Goal: Transaction & Acquisition: Download file/media

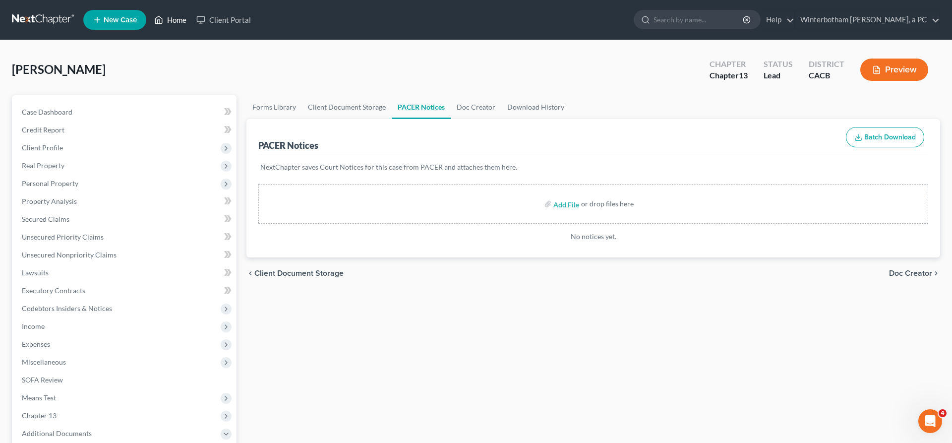
click at [149, 15] on link "Home" at bounding box center [170, 20] width 42 height 18
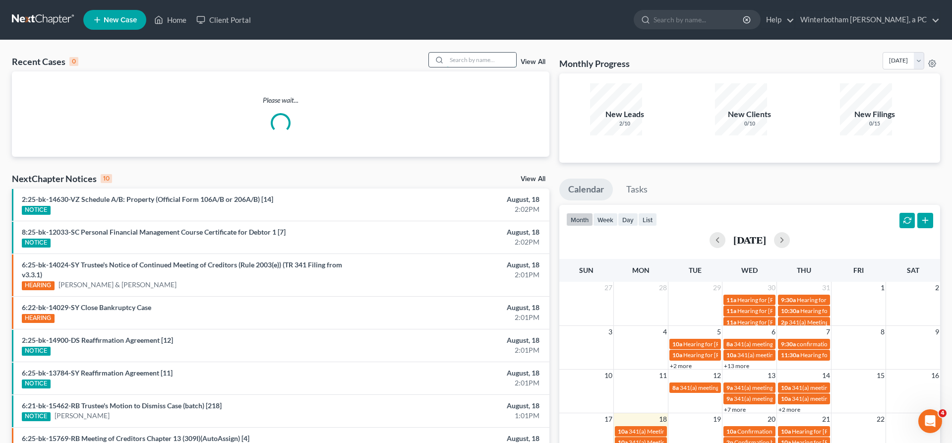
click at [475, 53] on input "search" at bounding box center [481, 60] width 69 height 14
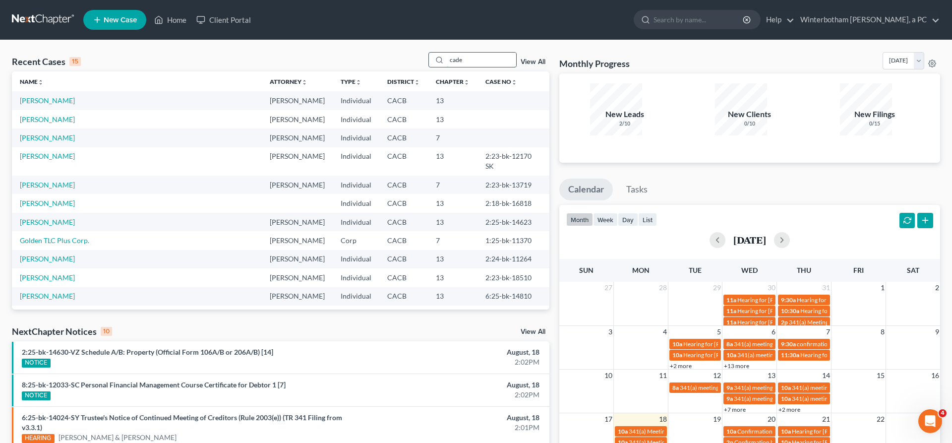
type input "cade"
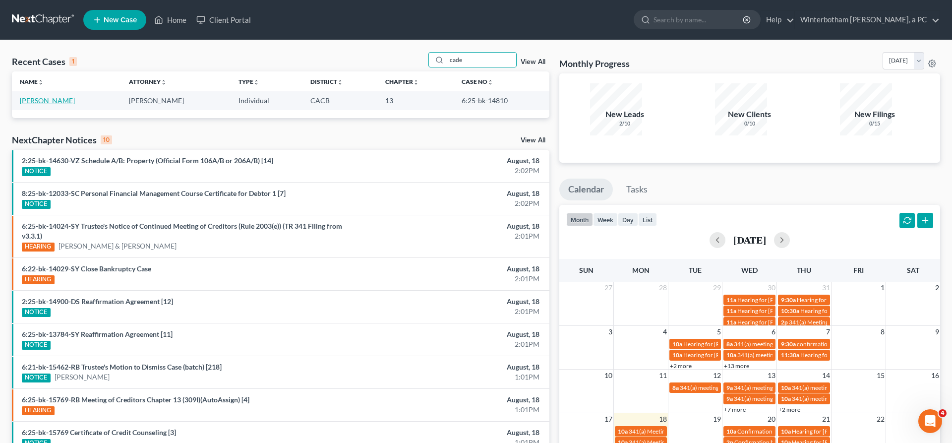
click at [42, 96] on link "[PERSON_NAME]" at bounding box center [47, 100] width 55 height 8
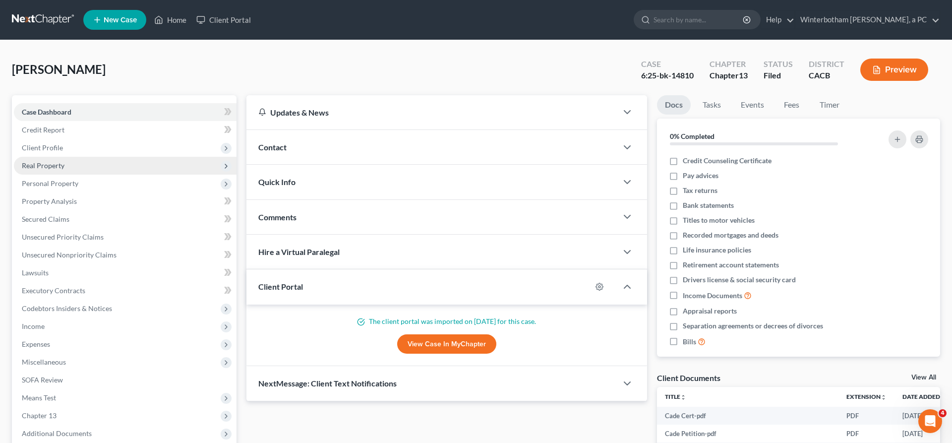
click at [47, 161] on span "Real Property" at bounding box center [43, 165] width 43 height 8
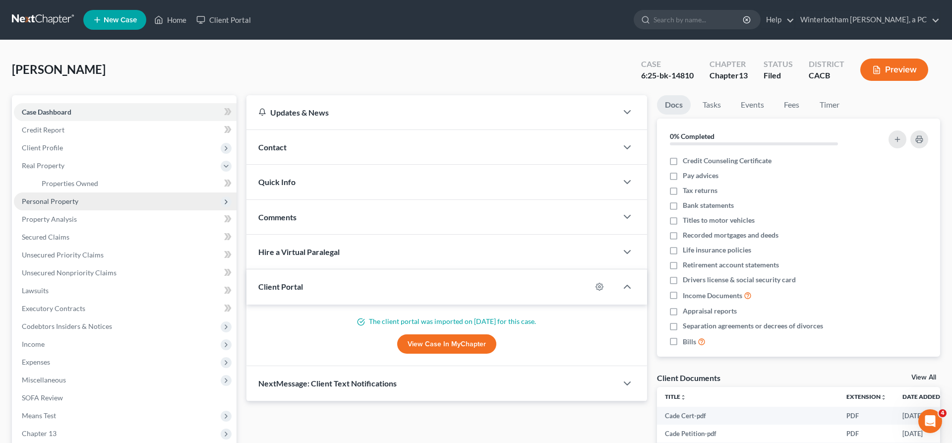
click at [51, 197] on span "Personal Property" at bounding box center [50, 201] width 57 height 8
click at [57, 197] on span "Vehicles Owned" at bounding box center [67, 201] width 50 height 8
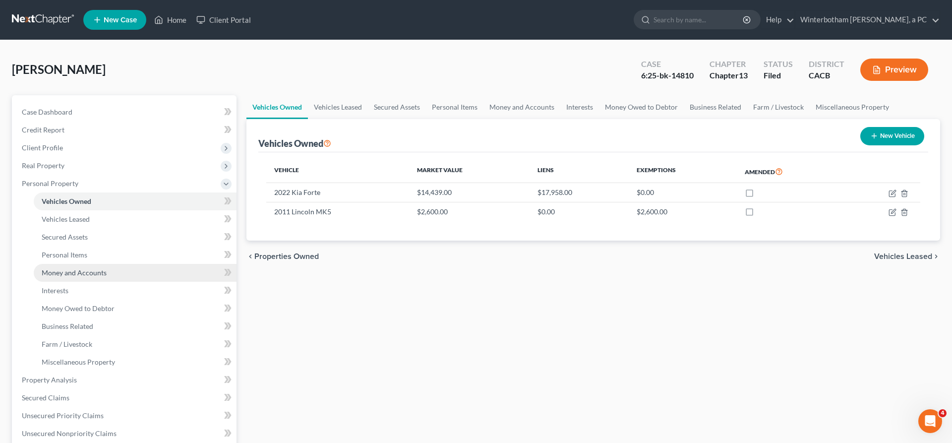
click at [70, 268] on span "Money and Accounts" at bounding box center [74, 272] width 65 height 8
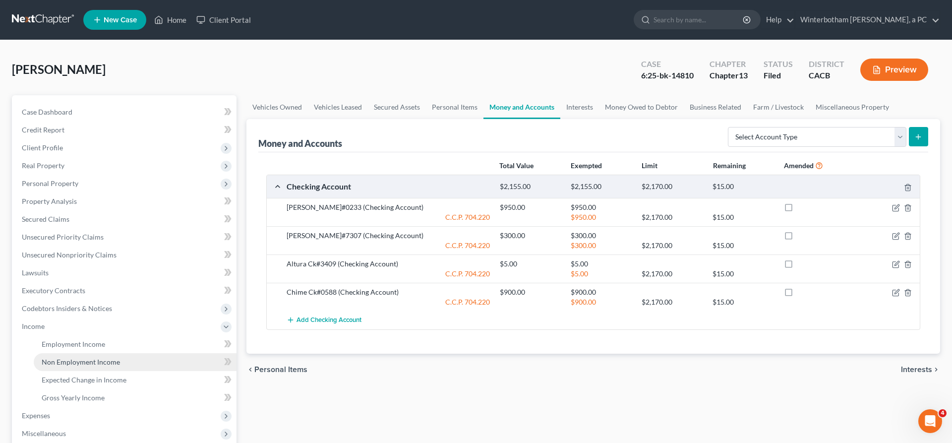
click at [89, 353] on link "Non Employment Income" at bounding box center [135, 362] width 203 height 18
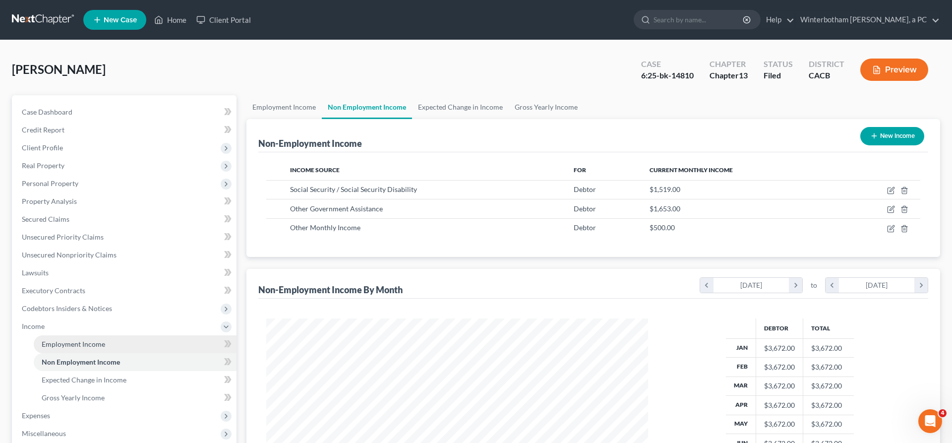
scroll to position [191, 401]
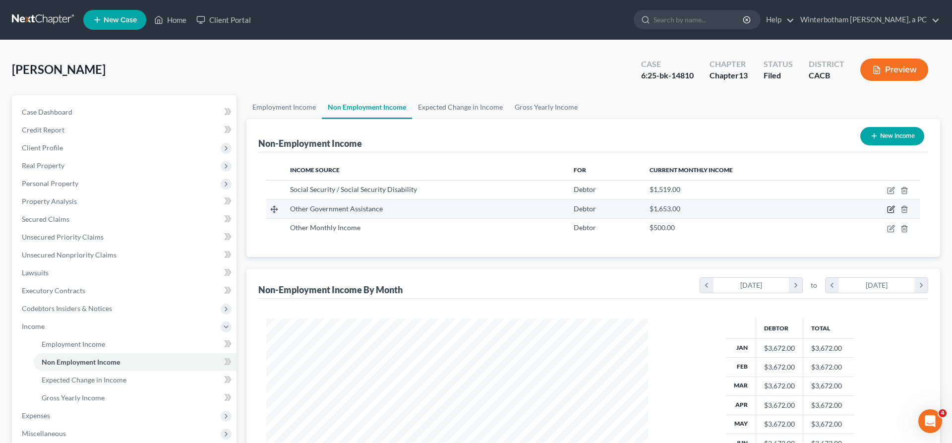
click at [894, 206] on icon "button" at bounding box center [892, 208] width 4 height 4
select select "5"
select select "0"
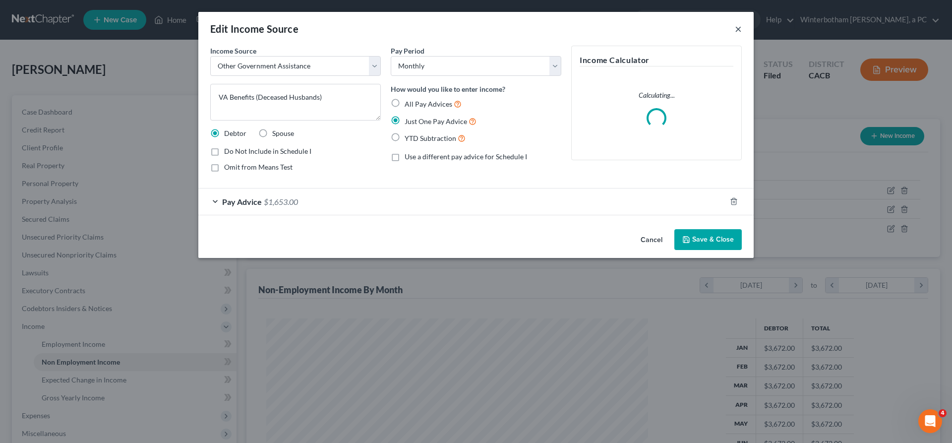
click at [735, 23] on button "×" at bounding box center [738, 29] width 7 height 12
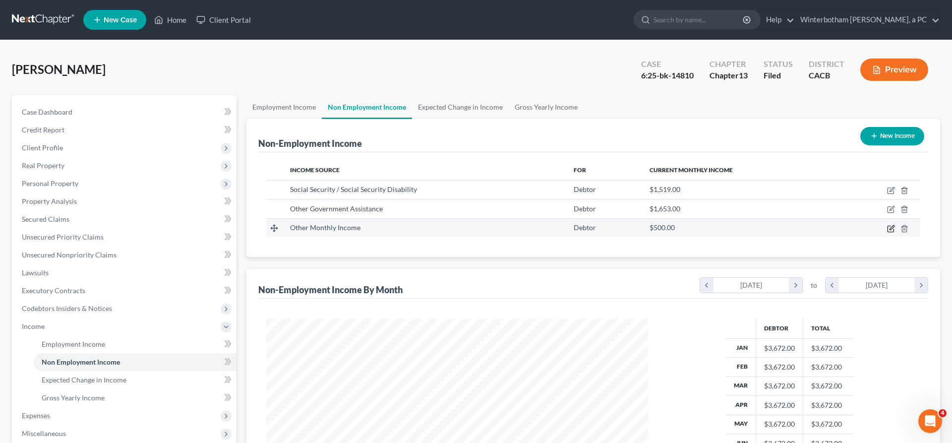
click at [895, 225] on icon "button" at bounding box center [891, 229] width 8 height 8
select select "13"
select select "0"
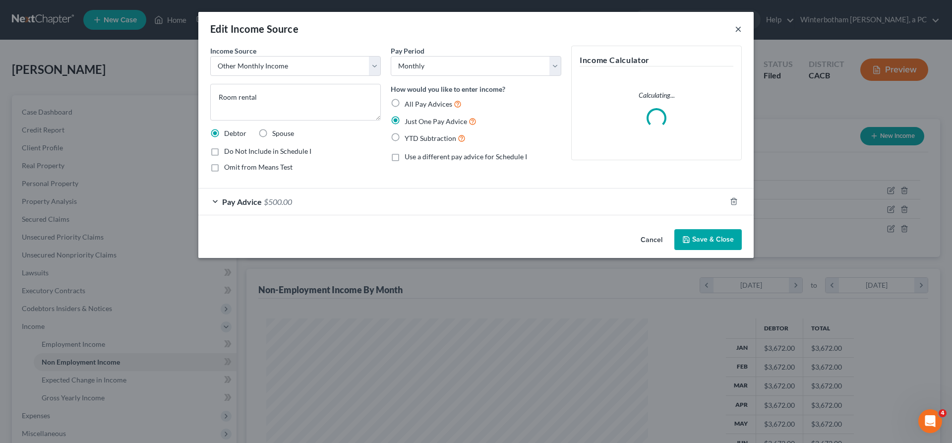
click at [735, 23] on button "×" at bounding box center [738, 29] width 7 height 12
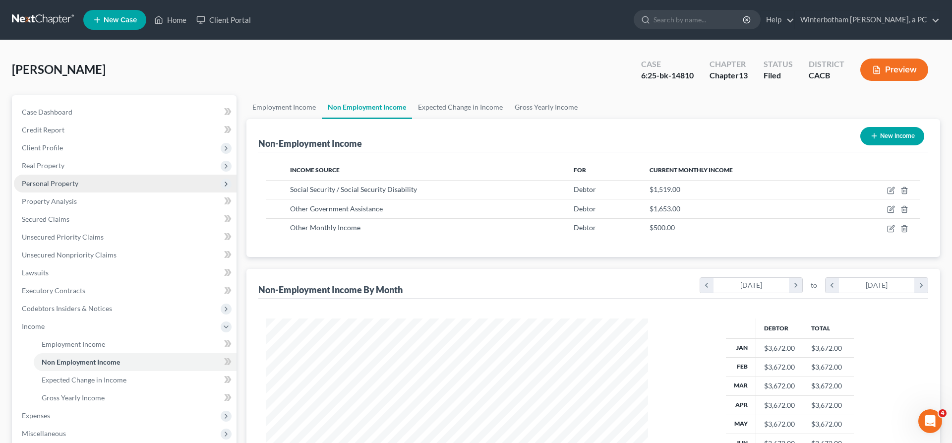
click at [47, 175] on span "Personal Property" at bounding box center [125, 184] width 223 height 18
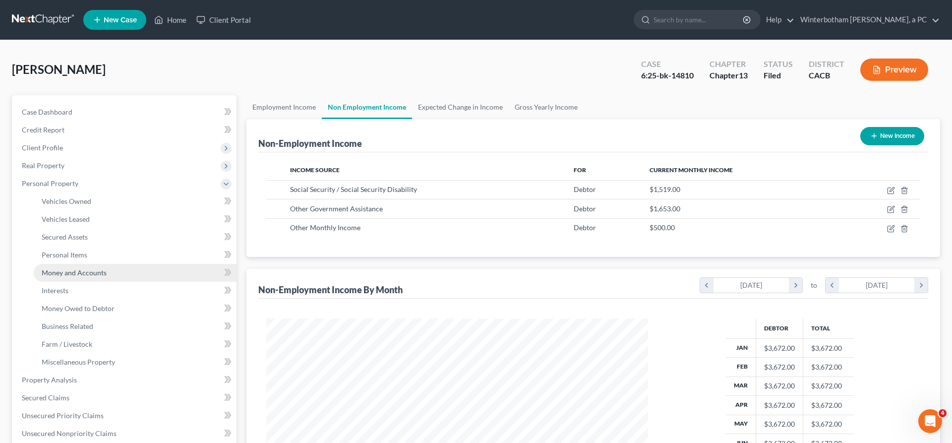
click at [86, 264] on link "Money and Accounts" at bounding box center [135, 273] width 203 height 18
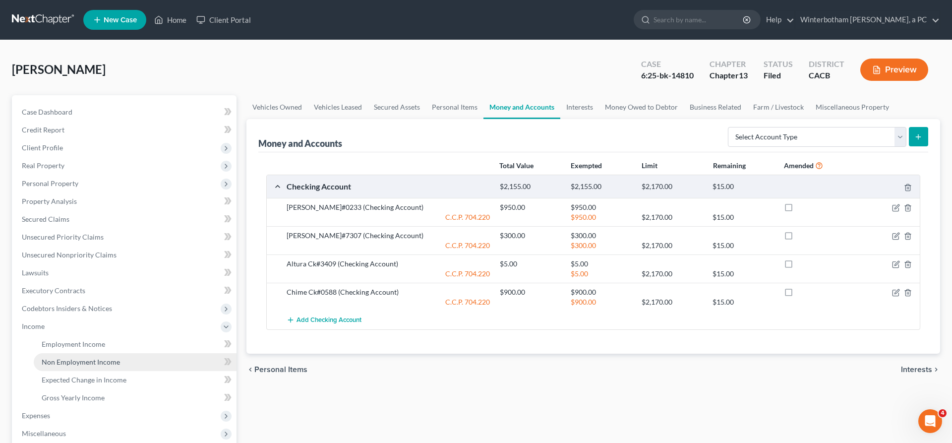
click at [67, 358] on span "Non Employment Income" at bounding box center [81, 362] width 78 height 8
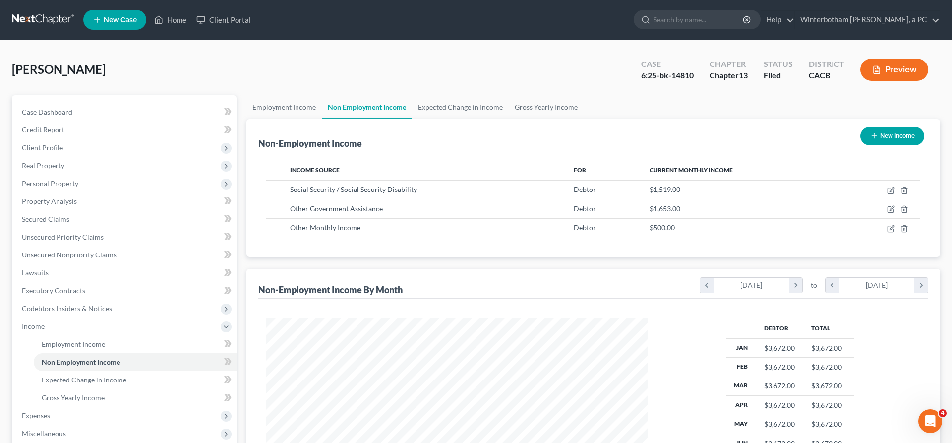
scroll to position [191, 401]
click at [72, 340] on span "Employment Income" at bounding box center [73, 344] width 63 height 8
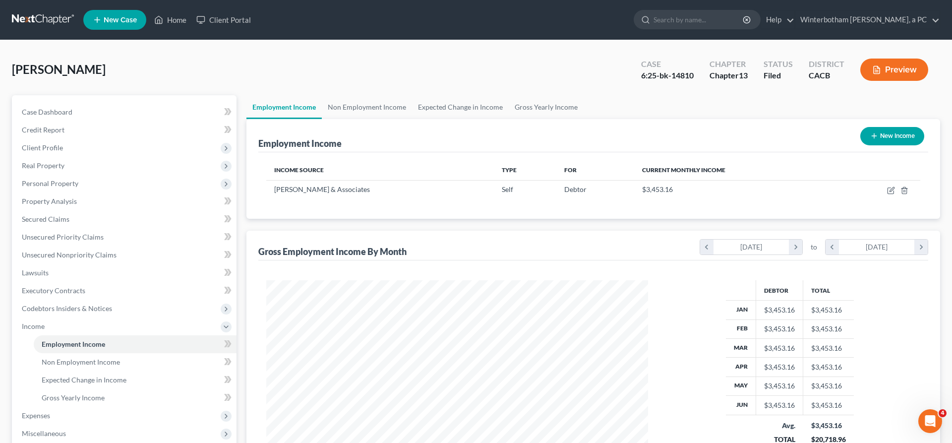
scroll to position [191, 401]
click at [906, 180] on td at bounding box center [879, 189] width 84 height 19
click at [894, 187] on icon "button" at bounding box center [892, 189] width 4 height 4
select select "1"
select select "4"
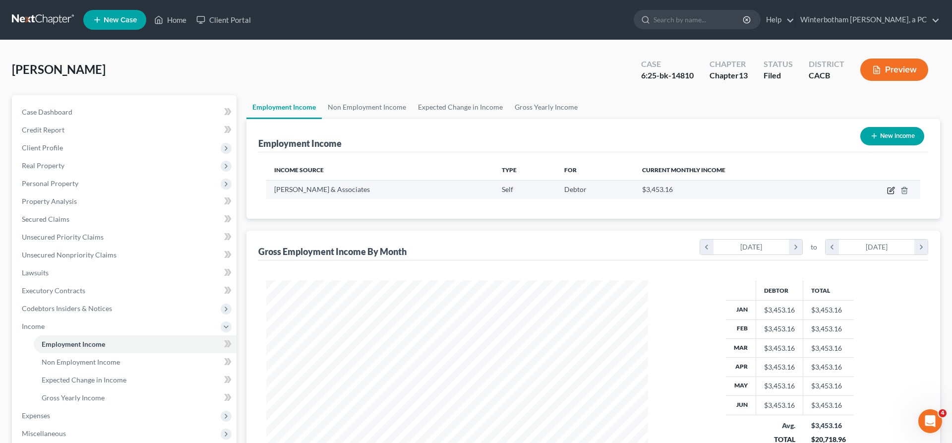
select select "0"
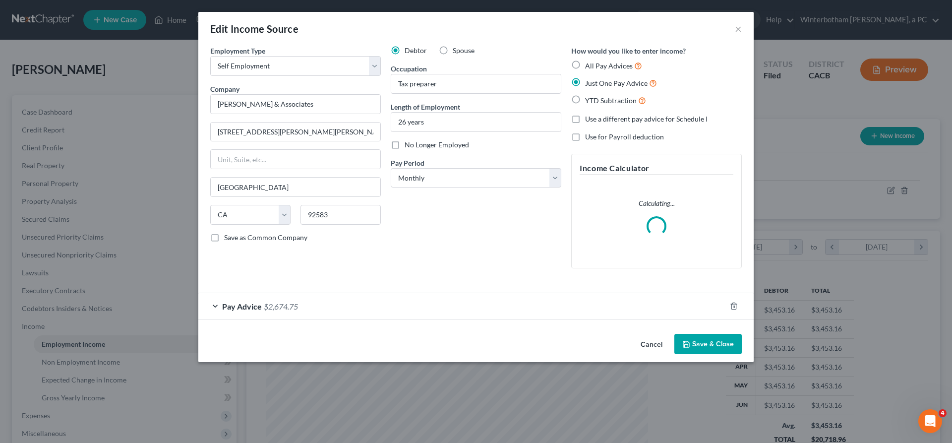
click at [391, 293] on div "Pay Advice $2,674.75" at bounding box center [462, 306] width 528 height 26
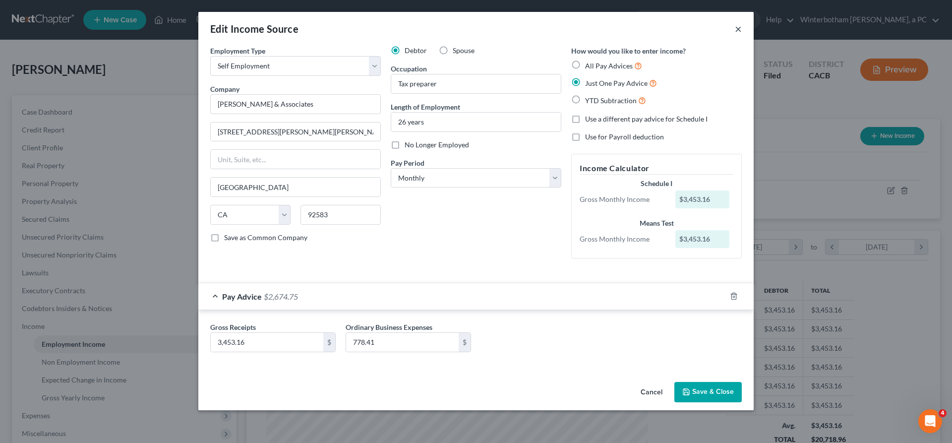
click at [735, 23] on button "×" at bounding box center [738, 29] width 7 height 12
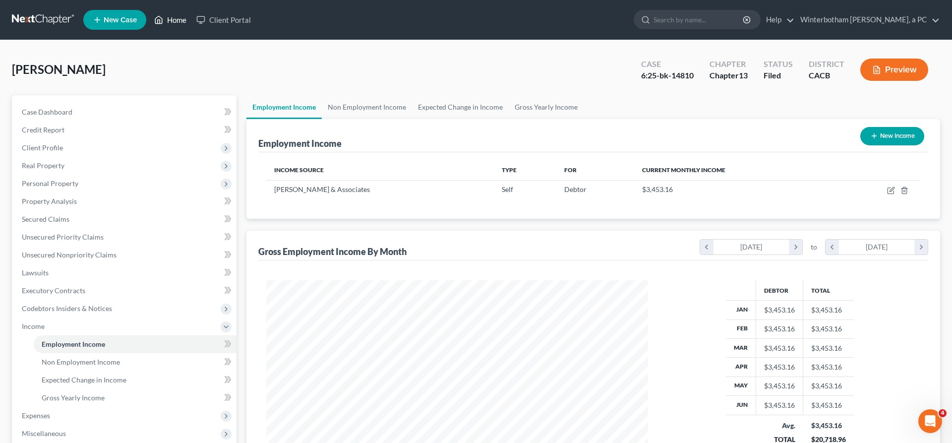
click at [149, 17] on link "Home" at bounding box center [170, 20] width 42 height 18
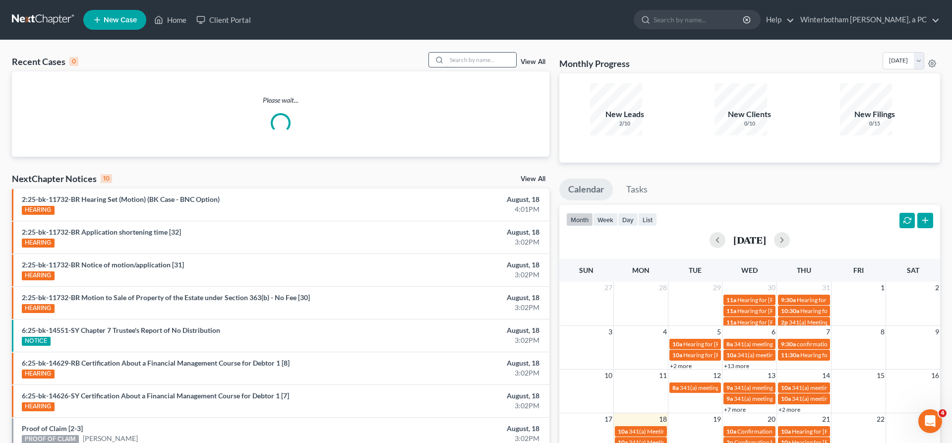
click at [514, 53] on input "search" at bounding box center [481, 60] width 69 height 14
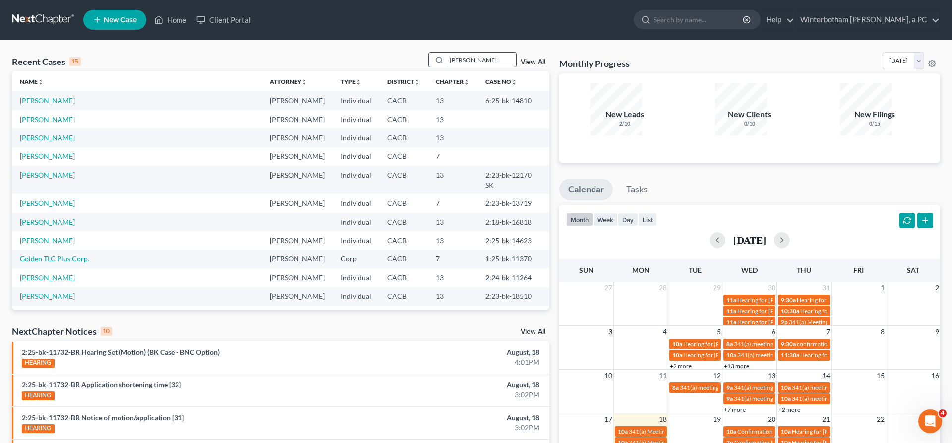
type input "[PERSON_NAME]"
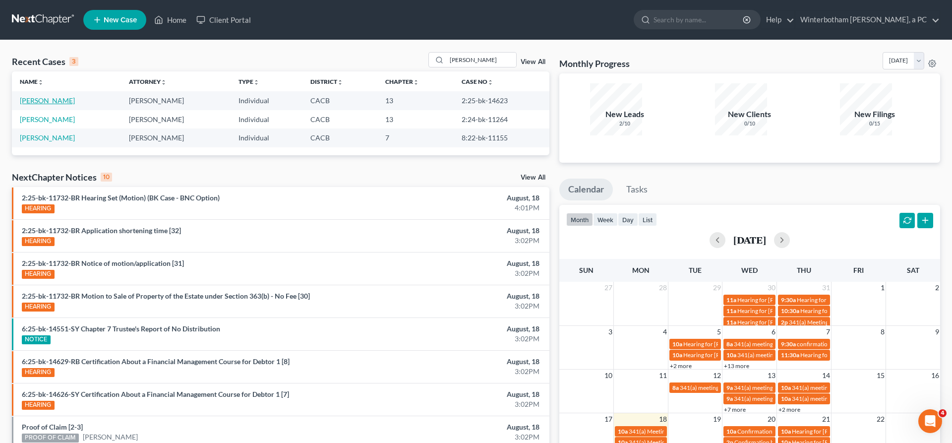
click at [24, 96] on link "[PERSON_NAME]" at bounding box center [47, 100] width 55 height 8
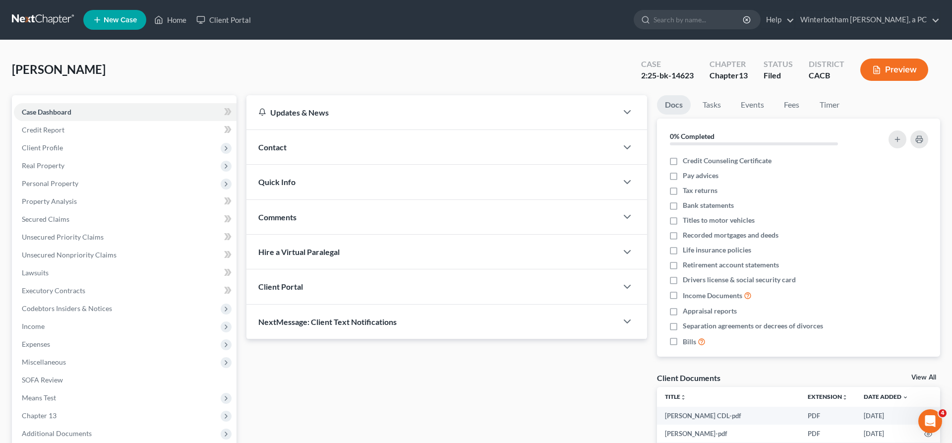
drag, startPoint x: 62, startPoint y: 330, endPoint x: 70, endPoint y: 346, distance: 18.4
click at [63, 429] on span "Additional Documents" at bounding box center [57, 433] width 70 height 8
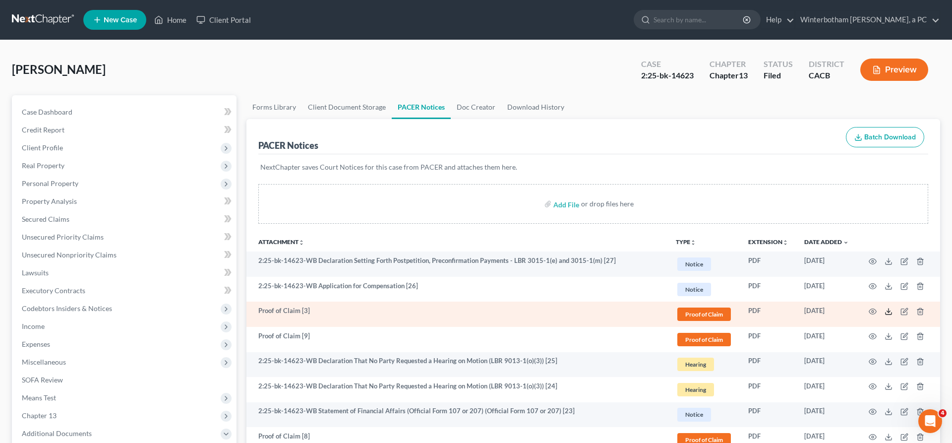
click at [893, 308] on icon at bounding box center [889, 312] width 8 height 8
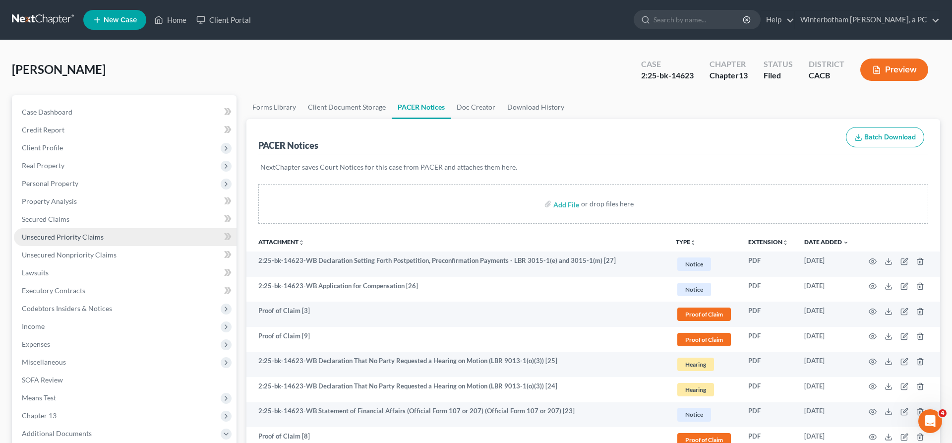
click at [79, 228] on link "Unsecured Priority Claims" at bounding box center [125, 237] width 223 height 18
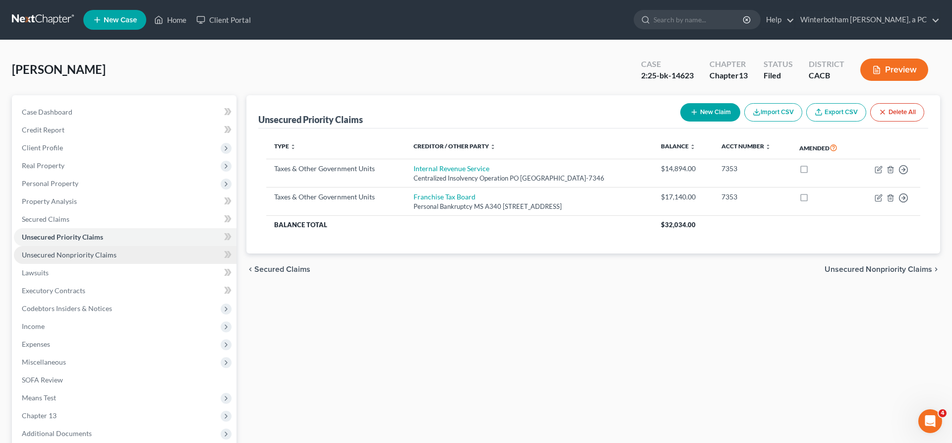
click at [72, 251] on span "Unsecured Nonpriority Claims" at bounding box center [69, 255] width 95 height 8
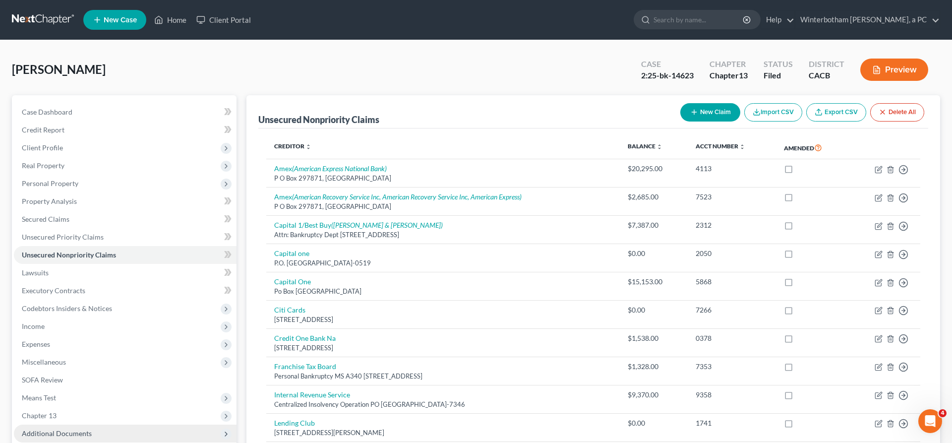
click at [64, 429] on span "Additional Documents" at bounding box center [57, 433] width 70 height 8
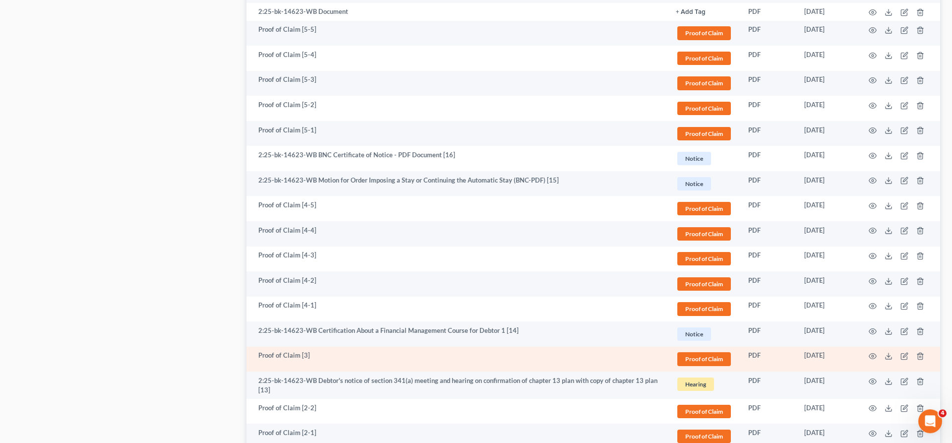
scroll to position [667, 0]
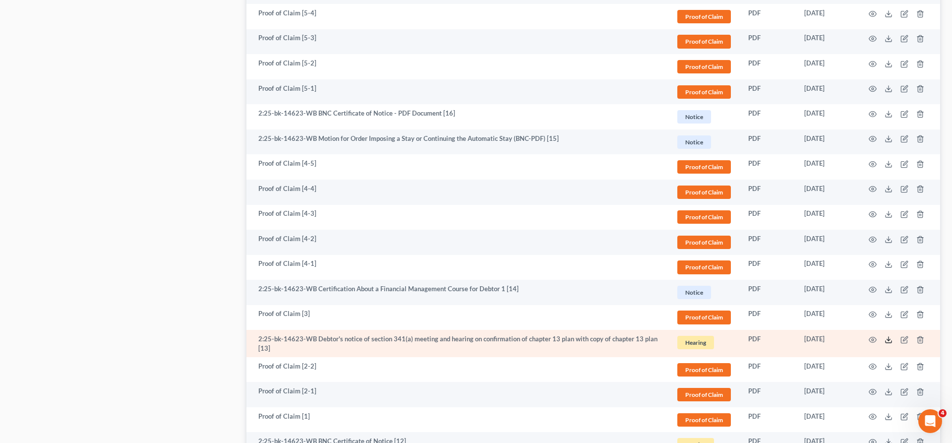
click at [891, 339] on polyline at bounding box center [888, 339] width 3 height 1
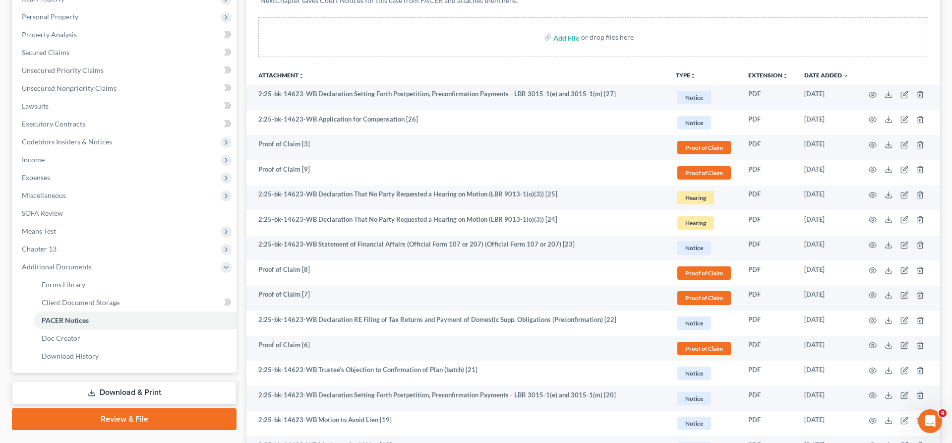
scroll to position [0, 0]
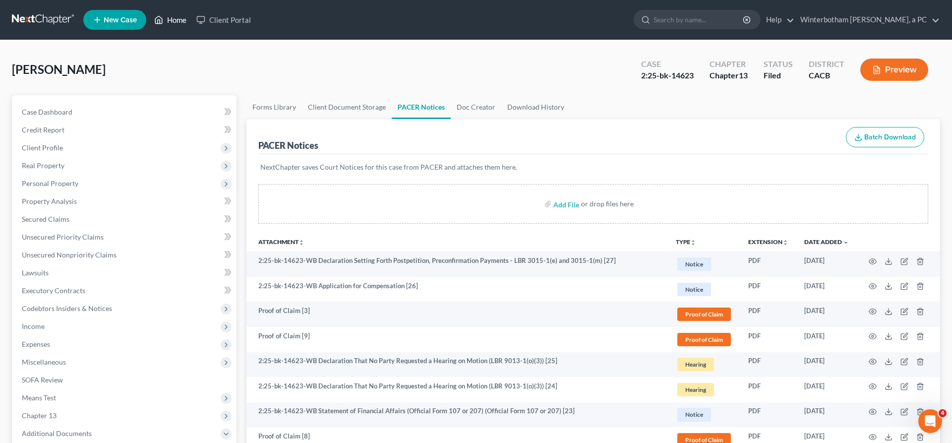
click at [149, 18] on link "Home" at bounding box center [170, 20] width 42 height 18
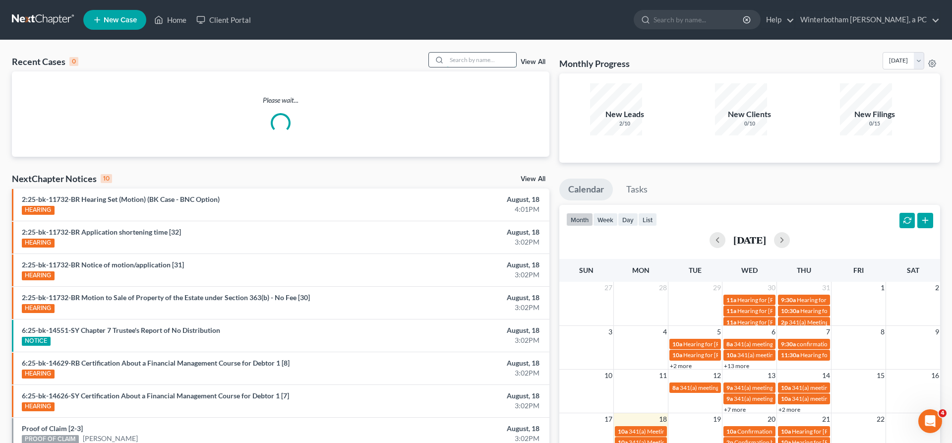
click at [480, 53] on input "search" at bounding box center [481, 60] width 69 height 14
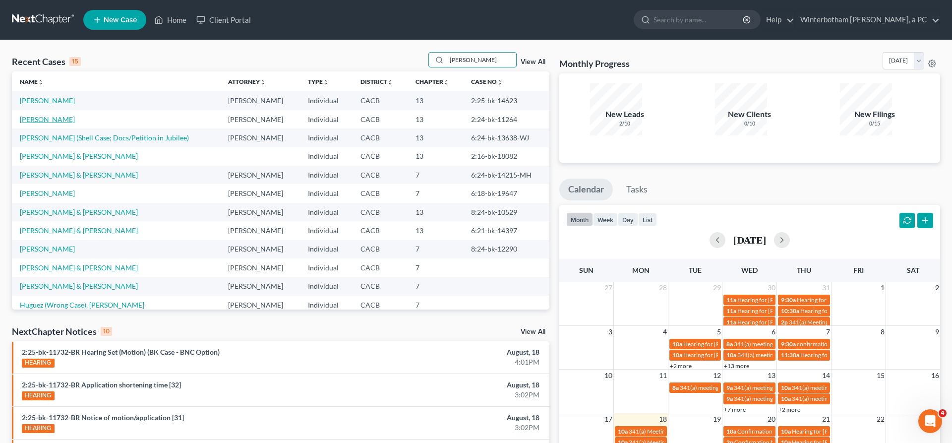
type input "[PERSON_NAME]"
click at [43, 115] on link "[PERSON_NAME]" at bounding box center [47, 119] width 55 height 8
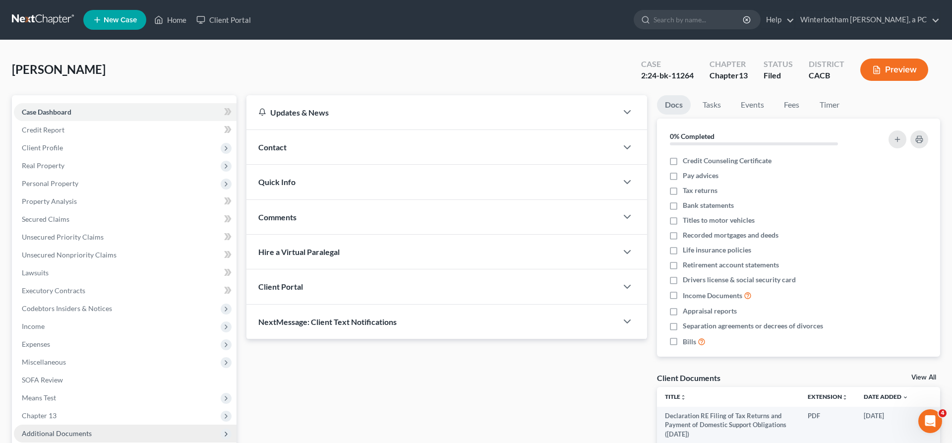
click at [68, 425] on span "Additional Documents" at bounding box center [125, 434] width 223 height 18
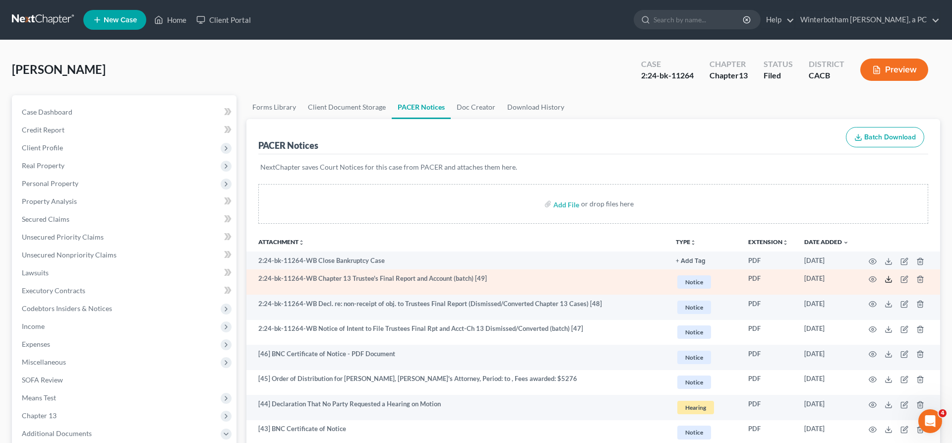
click at [893, 275] on icon at bounding box center [889, 279] width 8 height 8
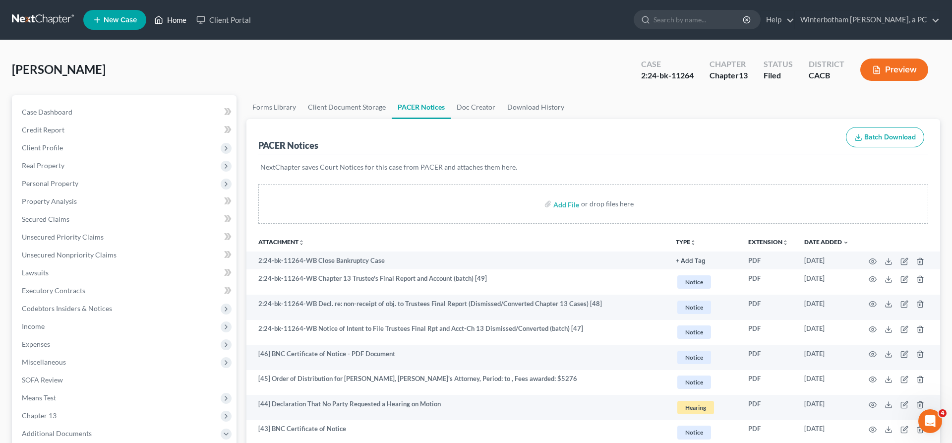
click at [149, 17] on link "Home" at bounding box center [170, 20] width 42 height 18
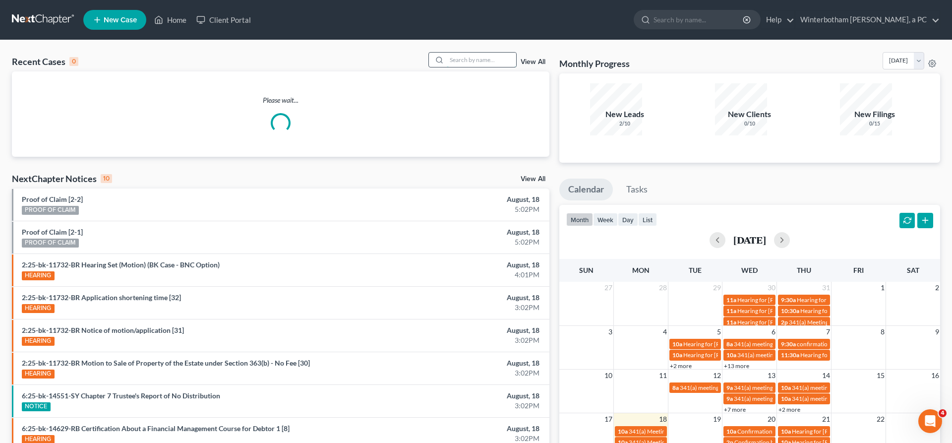
click at [504, 53] on input "search" at bounding box center [481, 60] width 69 height 14
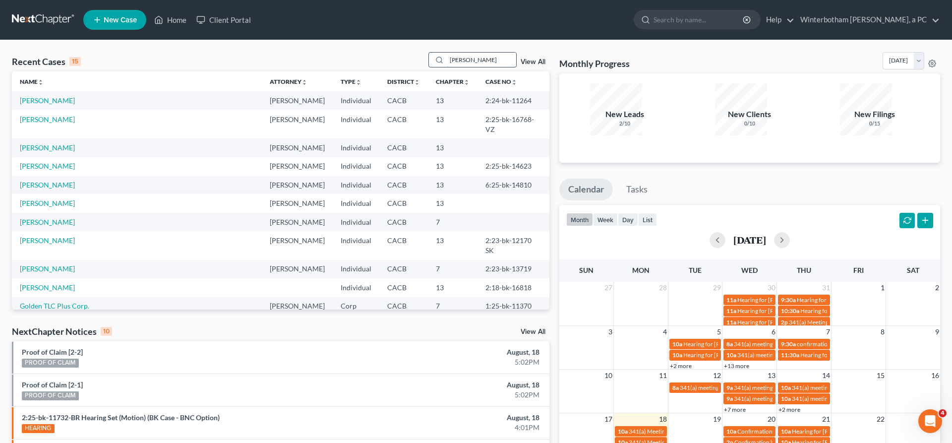
type input "[PERSON_NAME]"
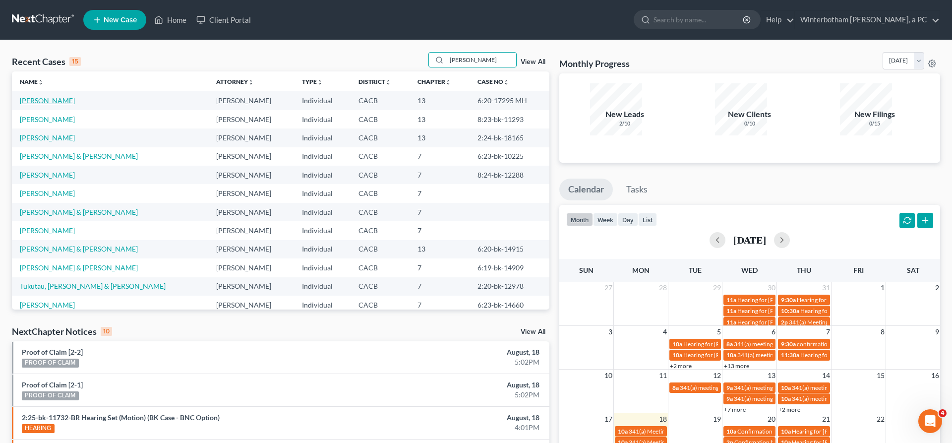
click at [25, 96] on link "[PERSON_NAME]" at bounding box center [47, 100] width 55 height 8
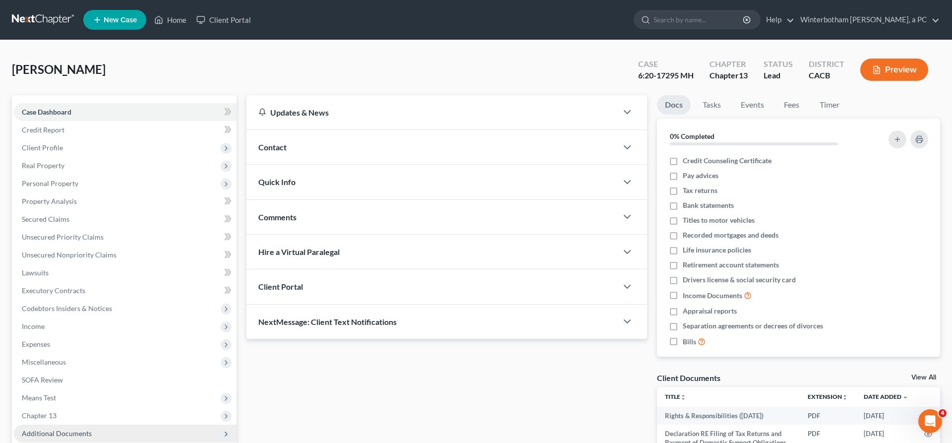
click at [49, 429] on span "Additional Documents" at bounding box center [57, 433] width 70 height 8
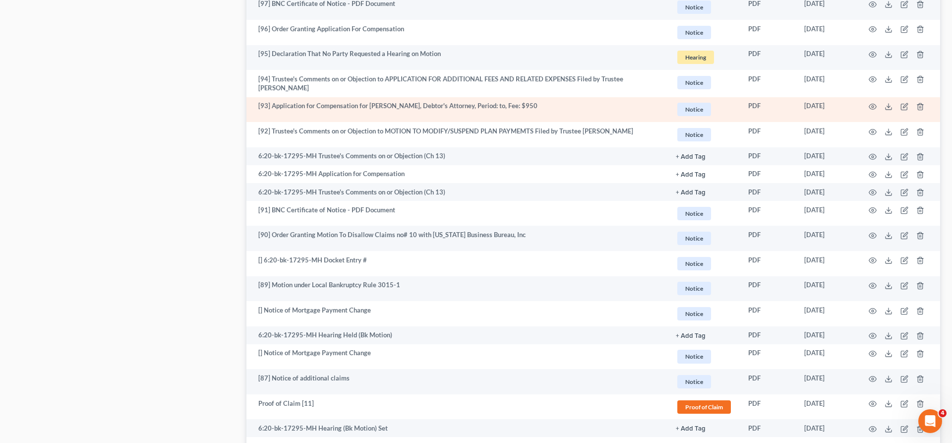
scroll to position [1316, 0]
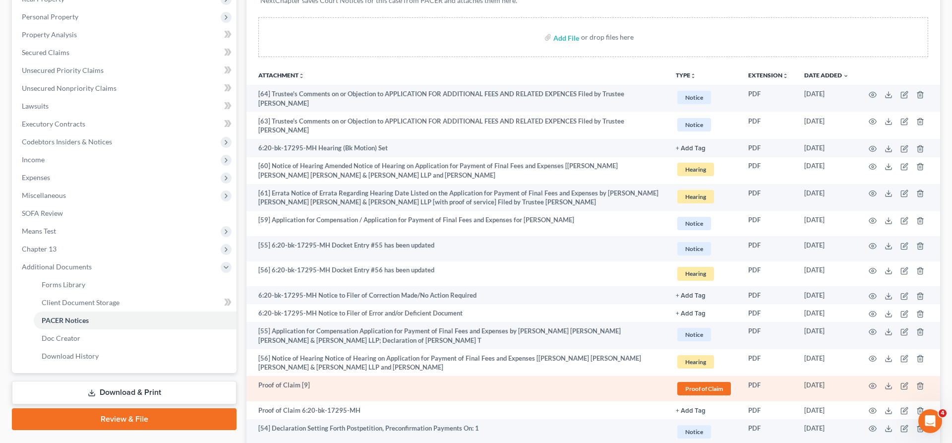
scroll to position [0, 0]
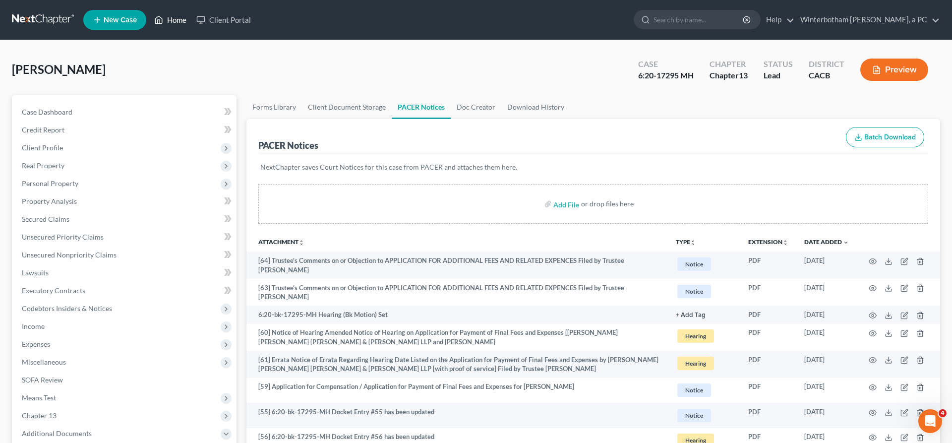
click at [149, 15] on link "Home" at bounding box center [170, 20] width 42 height 18
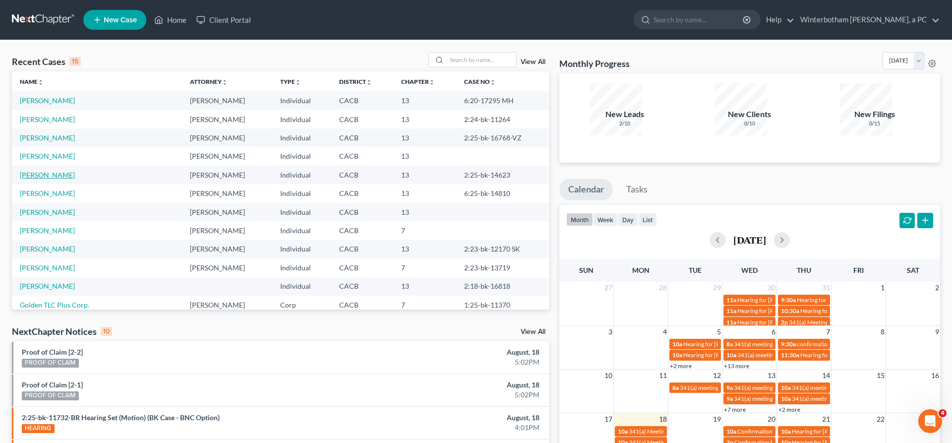
click at [36, 171] on link "[PERSON_NAME]" at bounding box center [47, 175] width 55 height 8
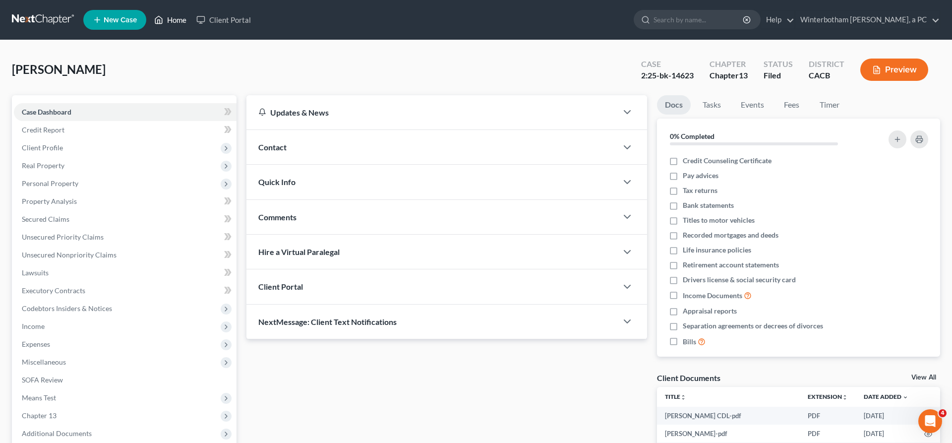
click at [149, 15] on link "Home" at bounding box center [170, 20] width 42 height 18
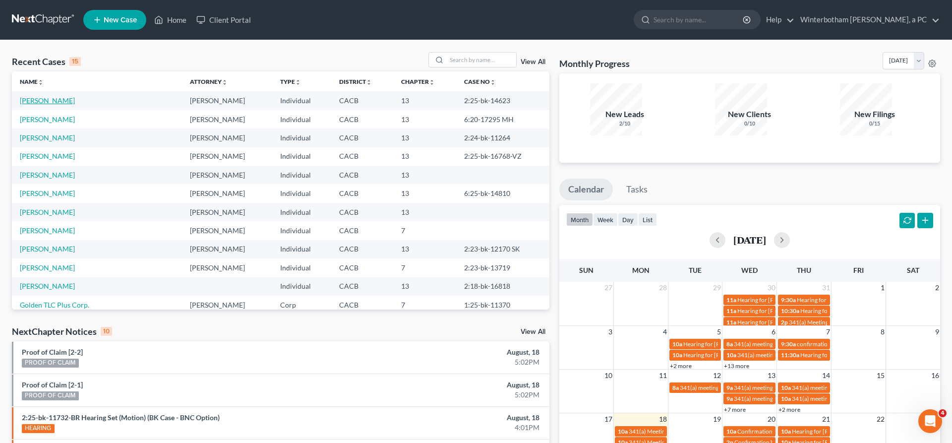
click at [34, 96] on link "[PERSON_NAME]" at bounding box center [47, 100] width 55 height 8
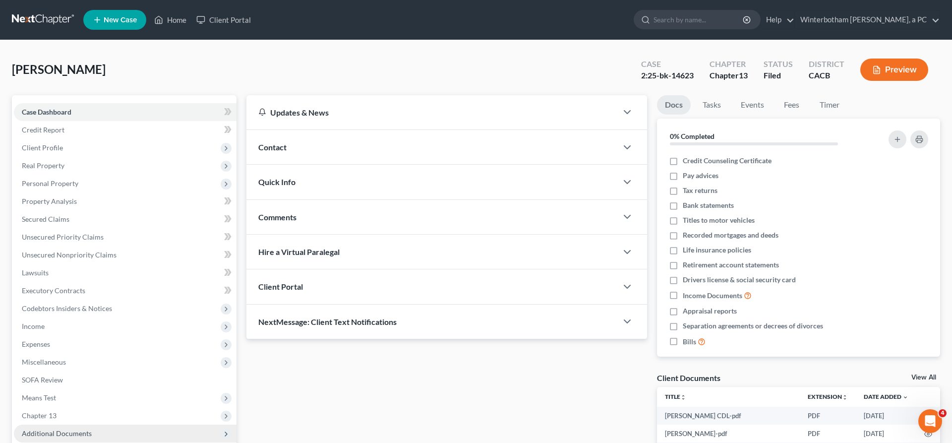
click at [69, 425] on span "Additional Documents" at bounding box center [125, 434] width 223 height 18
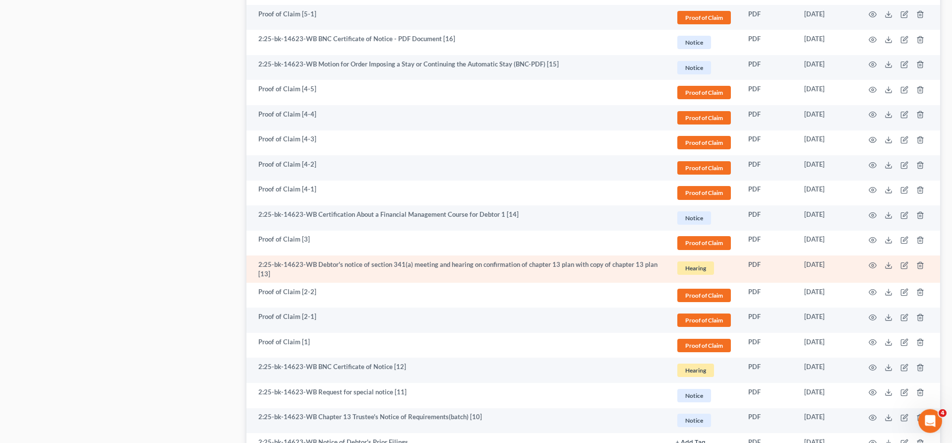
scroll to position [750, 0]
